Goal: Navigation & Orientation: Go to known website

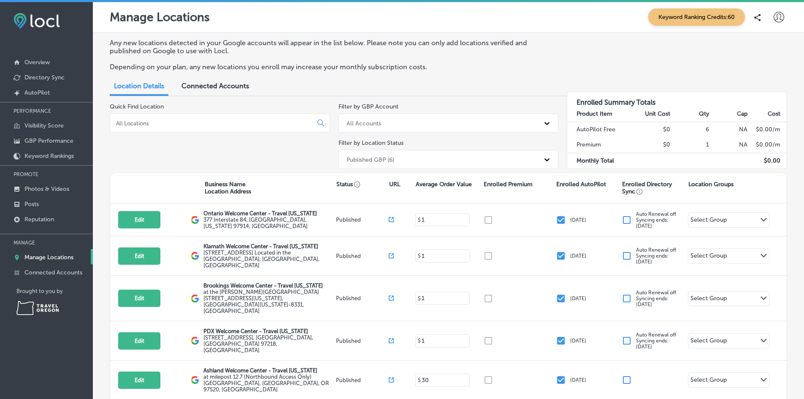
click at [770, 16] on div at bounding box center [778, 17] width 17 height 17
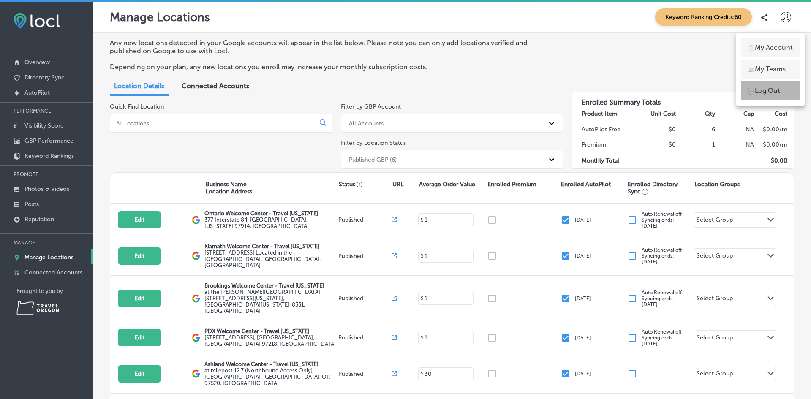
click at [759, 92] on p "Log Out" at bounding box center [766, 91] width 25 height 10
